Goal: Information Seeking & Learning: Find contact information

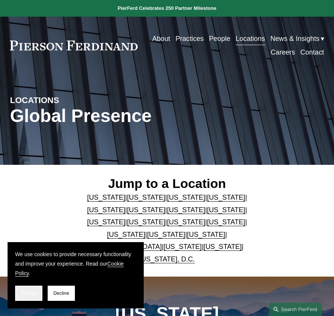
click at [27, 295] on span "Accept" at bounding box center [29, 292] width 14 height 5
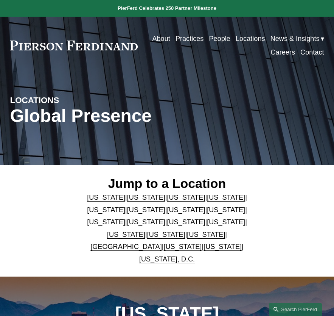
click at [125, 206] on link "[US_STATE]" at bounding box center [106, 210] width 38 height 8
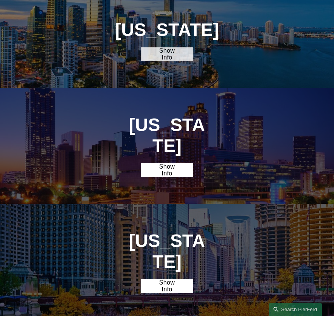
click at [157, 59] on link "Show Info" at bounding box center [167, 54] width 52 height 14
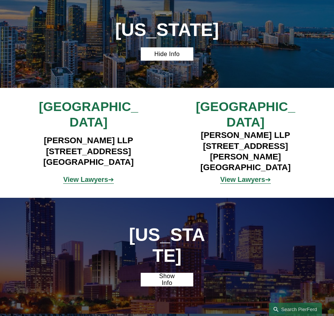
click at [86, 176] on strong "View Lawyers" at bounding box center [85, 180] width 45 height 8
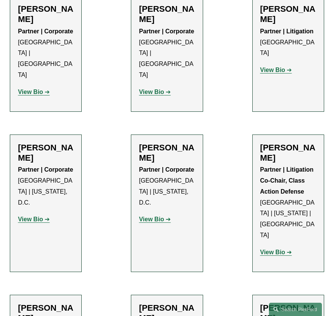
scroll to position [606, 0]
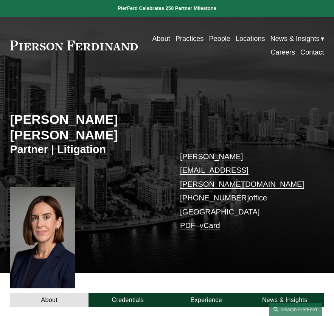
drag, startPoint x: 303, startPoint y: 133, endPoint x: 301, endPoint y: 138, distance: 5.6
click at [304, 136] on div "Kristin Drecktrah Paz Partner | Litigation kristin.paz@pierferd.com +1.786.598.…" at bounding box center [167, 178] width 334 height 188
click at [305, 101] on div "Kristin Drecktrah Paz Partner | Litigation kristin.paz@pierferd.com +1.786.598.…" at bounding box center [167, 178] width 334 height 188
click at [293, 134] on div "Kristin Drecktrah Paz Partner | Litigation kristin.paz@pierferd.com +1.786.598.…" at bounding box center [167, 178] width 334 height 188
